Goal: Transaction & Acquisition: Book appointment/travel/reservation

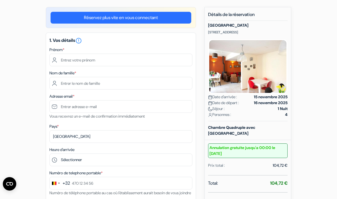
scroll to position [41, 0]
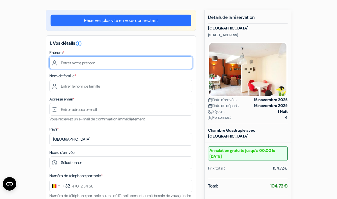
click at [109, 65] on input "text" at bounding box center [120, 62] width 143 height 13
type input "[PERSON_NAME]"
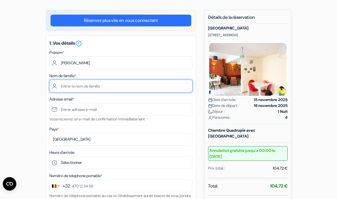
type input "Ronse"
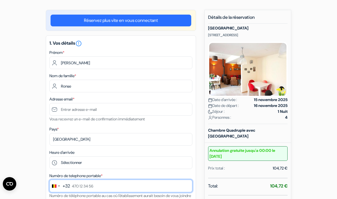
type input "0488195222"
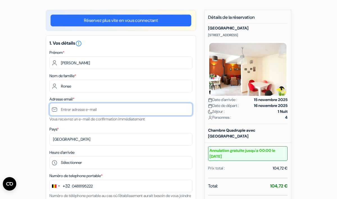
click at [96, 109] on input "text" at bounding box center [120, 109] width 143 height 13
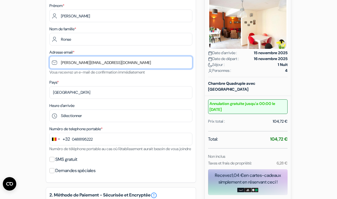
scroll to position [89, 0]
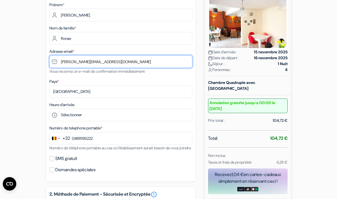
type input "[PERSON_NAME][EMAIL_ADDRESS][DOMAIN_NAME]"
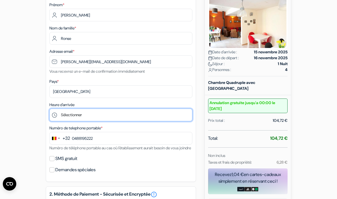
click at [88, 116] on select "Sélectionner 14:00 15:00 16:00 17:00 18:00 19:00 20:00" at bounding box center [120, 115] width 143 height 13
select select "14"
click at [49, 109] on select "Sélectionner 14:00 15:00 16:00 17:00 18:00 19:00 20:00" at bounding box center [120, 115] width 143 height 13
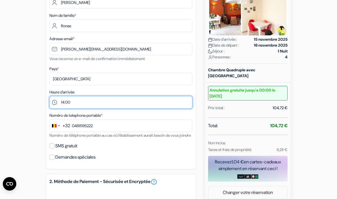
scroll to position [109, 0]
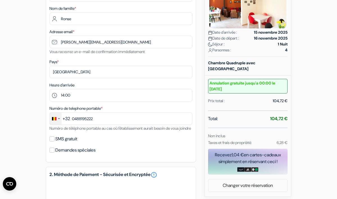
click at [59, 119] on div "Change country, selected Belgium (+32)" at bounding box center [56, 119] width 12 height 12
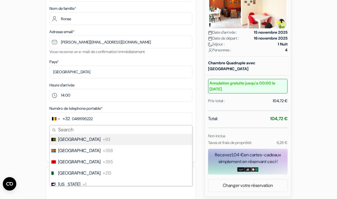
click at [29, 121] on div "add_box [GEOGRAPHIC_DATA] [STREET_ADDRESS] Détails de l'établissement X [GEOGRA…" at bounding box center [168, 146] width 320 height 408
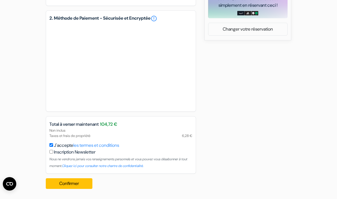
scroll to position [272, 0]
click at [78, 182] on button "Confirmer Loading..." at bounding box center [69, 183] width 47 height 11
click at [83, 181] on button "Confirmer Loading..." at bounding box center [69, 183] width 47 height 11
click at [65, 185] on button "Confirmer Loading..." at bounding box center [69, 183] width 47 height 11
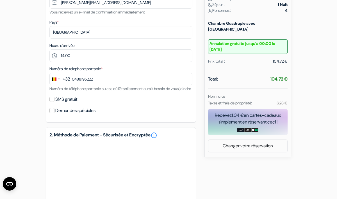
scroll to position [173, 0]
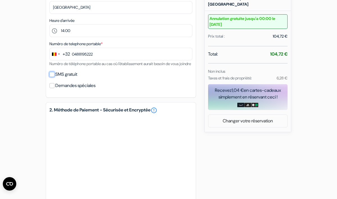
click at [53, 77] on input "SMS gratuit" at bounding box center [51, 74] width 5 height 5
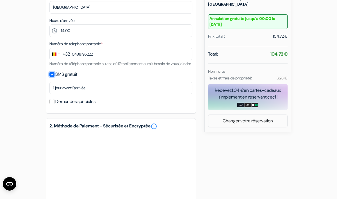
click at [53, 77] on input "SMS gratuit" at bounding box center [51, 74] width 5 height 5
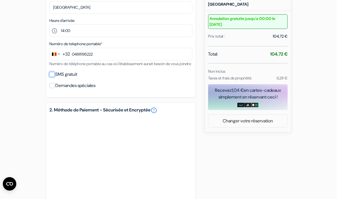
click at [53, 77] on input "SMS gratuit" at bounding box center [51, 74] width 5 height 5
checkbox input "true"
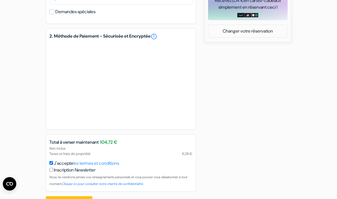
scroll to position [288, 0]
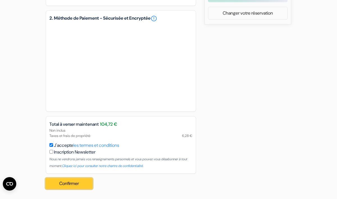
click at [67, 185] on button "Confirmer Loading..." at bounding box center [69, 183] width 47 height 11
click at [82, 187] on button "Confirmer Loading..." at bounding box center [69, 183] width 47 height 11
click at [87, 182] on button "Confirmer Loading..." at bounding box center [69, 183] width 47 height 11
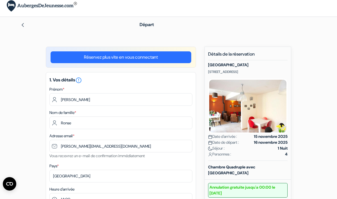
scroll to position [0, 0]
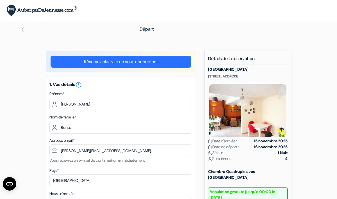
click at [151, 60] on link "Réservez plus vite en vous connectant" at bounding box center [121, 62] width 141 height 12
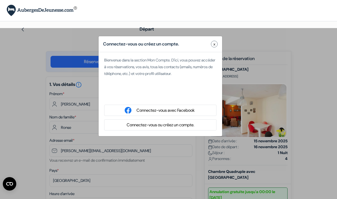
click at [166, 122] on button "Connectez-vous ou créez un compte." at bounding box center [160, 125] width 71 height 7
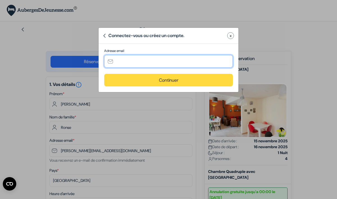
click at [137, 61] on input "text" at bounding box center [168, 61] width 129 height 13
type input "[PERSON_NAME][EMAIL_ADDRESS][DOMAIN_NAME]"
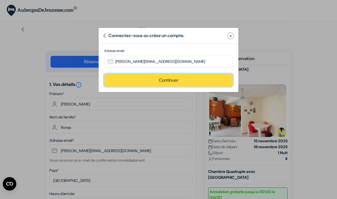
click at [158, 85] on button "Continuer" at bounding box center [168, 80] width 129 height 13
type input "[PERSON_NAME][EMAIL_ADDRESS][DOMAIN_NAME]"
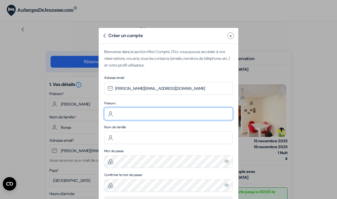
click at [136, 110] on input "text" at bounding box center [168, 114] width 129 height 13
type input "[PERSON_NAME]"
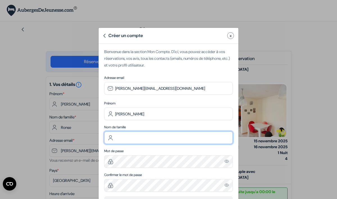
type input "Ronse"
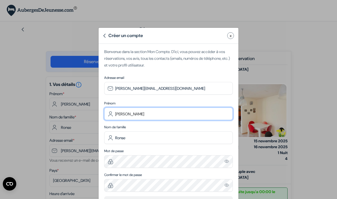
scroll to position [24, 0]
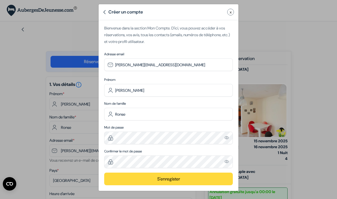
click at [154, 176] on button "S'enregister" at bounding box center [168, 179] width 129 height 13
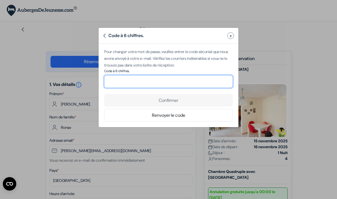
click at [178, 83] on input "number" at bounding box center [168, 81] width 129 height 13
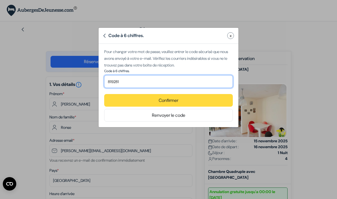
type input "819281"
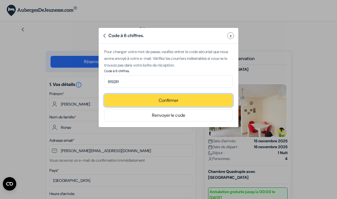
click at [188, 100] on button "Confirmer" at bounding box center [168, 100] width 129 height 13
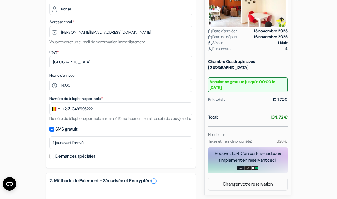
scroll to position [120, 0]
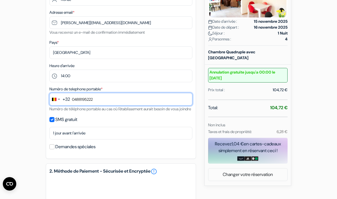
click at [73, 99] on input "0488195222" at bounding box center [120, 99] width 143 height 13
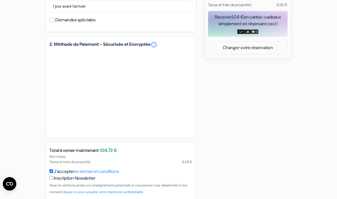
scroll to position [280, 0]
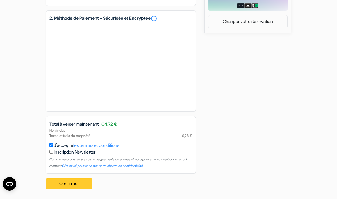
type input "488 19 52 22"
click at [62, 182] on button "Confirmer Loading..." at bounding box center [69, 183] width 47 height 11
click at [70, 182] on button "Confirmer Loading..." at bounding box center [69, 183] width 47 height 11
click at [77, 186] on button "Confirmer Loading..." at bounding box center [69, 183] width 47 height 11
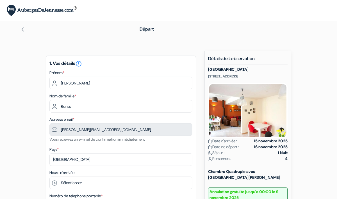
scroll to position [38, 0]
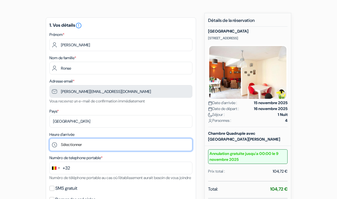
click at [88, 145] on select "Sélectionner 14:00 15:00 16:00 17:00 18:00 19:00 20:00" at bounding box center [120, 145] width 143 height 13
select select "14"
click at [49, 139] on select "Sélectionner 14:00 15:00 16:00 17:00 18:00 19:00 20:00" at bounding box center [120, 145] width 143 height 13
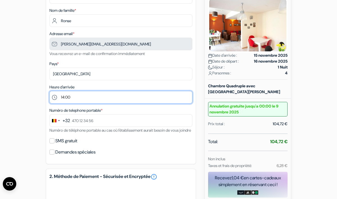
scroll to position [89, 0]
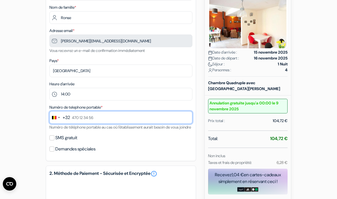
click at [82, 115] on input "text" at bounding box center [120, 117] width 143 height 13
type input "488 19 52 22"
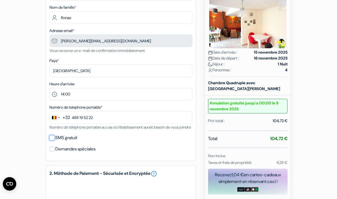
click at [54, 141] on input "SMS gratuit" at bounding box center [51, 137] width 5 height 5
checkbox input "true"
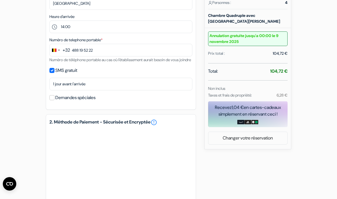
scroll to position [247, 0]
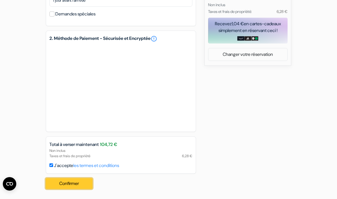
click at [78, 185] on button "Confirmer Loading..." at bounding box center [69, 183] width 47 height 11
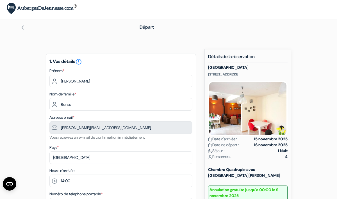
scroll to position [0, 0]
